Goal: Task Accomplishment & Management: Manage account settings

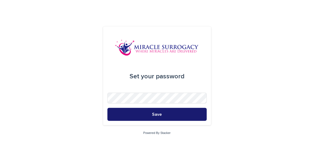
click at [165, 112] on button "Save" at bounding box center [158, 114] width 100 height 13
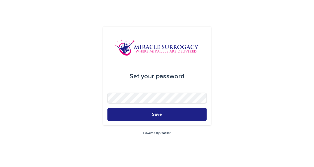
click at [85, 104] on div "Set your password Save Powered By Stacker" at bounding box center [157, 83] width 314 height 167
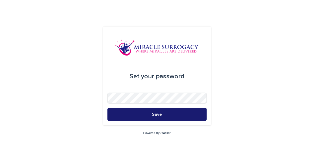
click at [132, 117] on button "Save" at bounding box center [158, 114] width 100 height 13
